Goal: Task Accomplishment & Management: Manage account settings

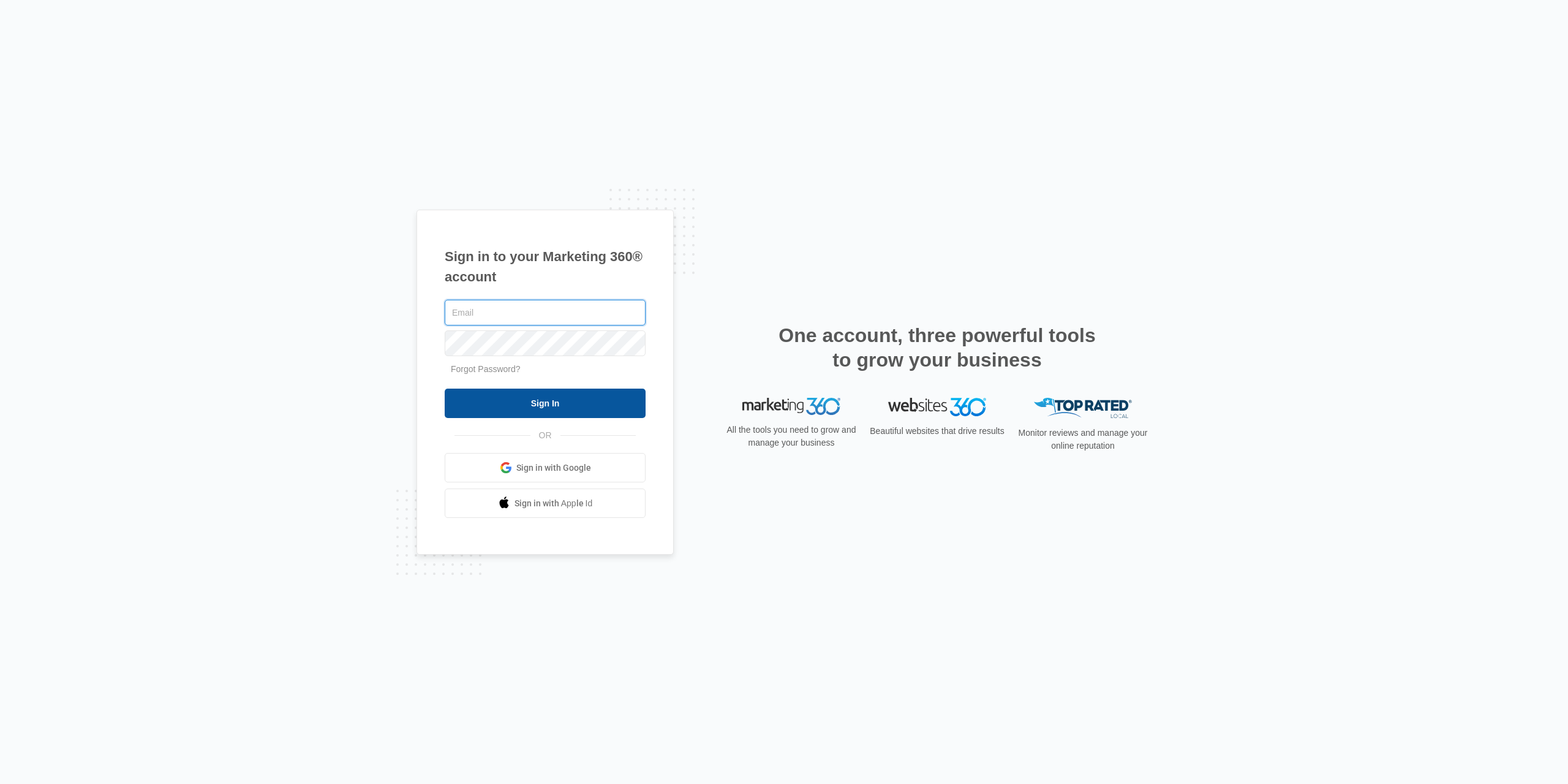
type input "[EMAIL_ADDRESS][DOMAIN_NAME]"
click at [535, 408] on input "Sign In" at bounding box center [545, 403] width 201 height 29
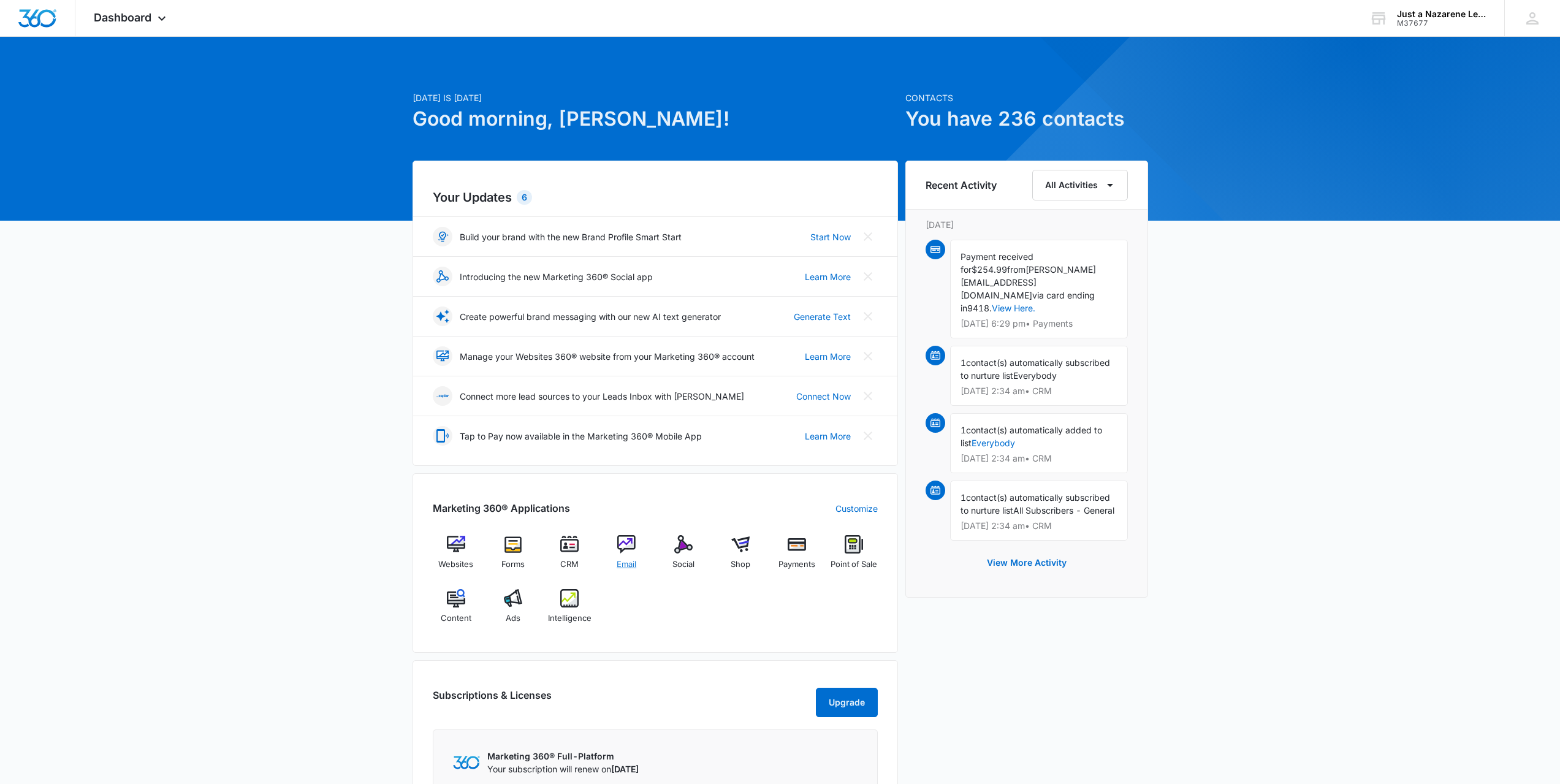
click at [626, 545] on img at bounding box center [626, 544] width 18 height 18
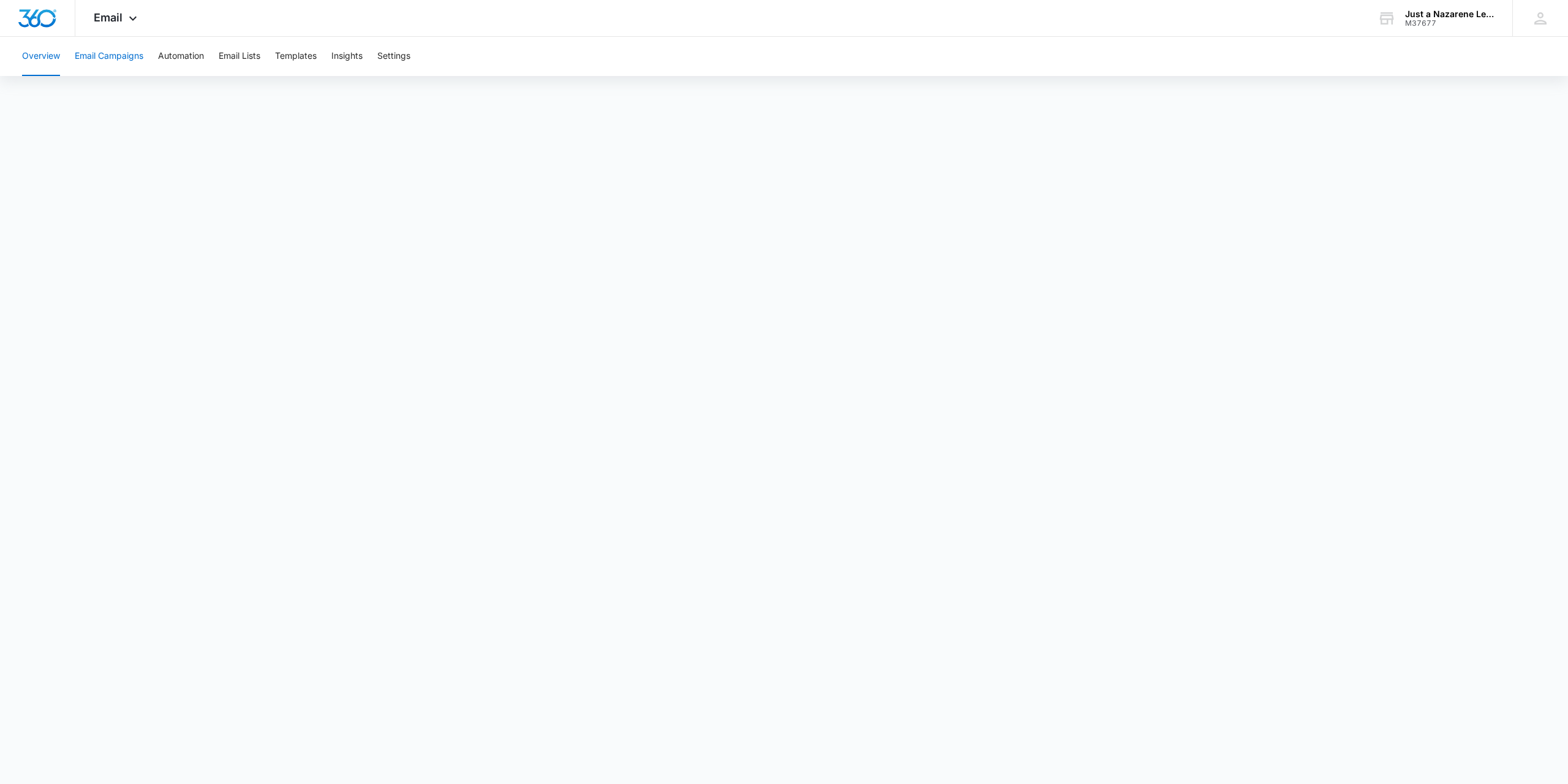
click at [114, 52] on button "Email Campaigns" at bounding box center [109, 56] width 69 height 39
click at [52, 53] on button "Overview" at bounding box center [41, 56] width 38 height 39
click at [34, 56] on button "Overview" at bounding box center [41, 56] width 38 height 39
